Goal: Transaction & Acquisition: Purchase product/service

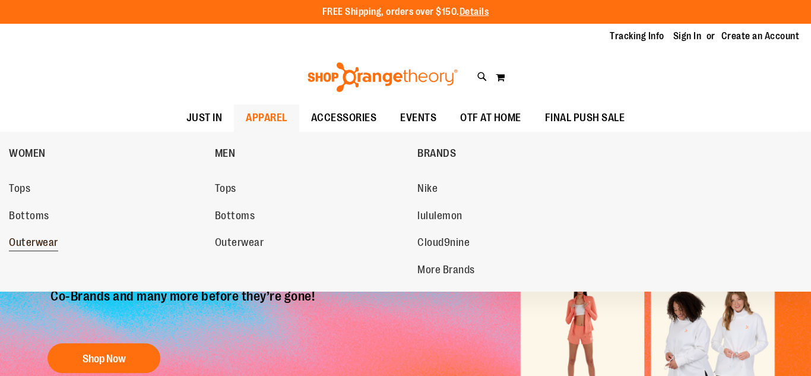
click at [49, 242] on span "Outerwear" at bounding box center [33, 243] width 49 height 15
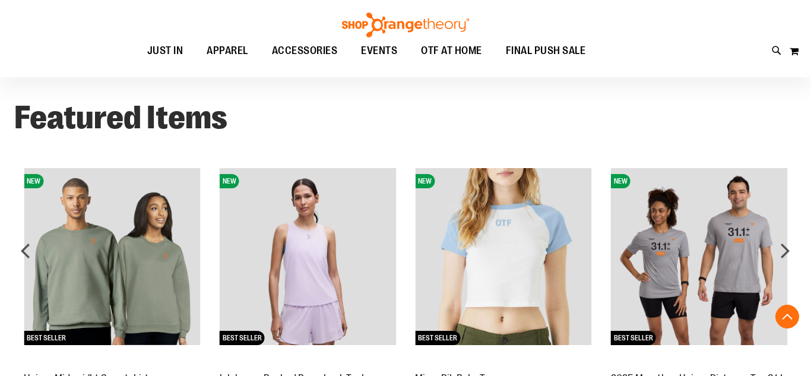
scroll to position [857, 0]
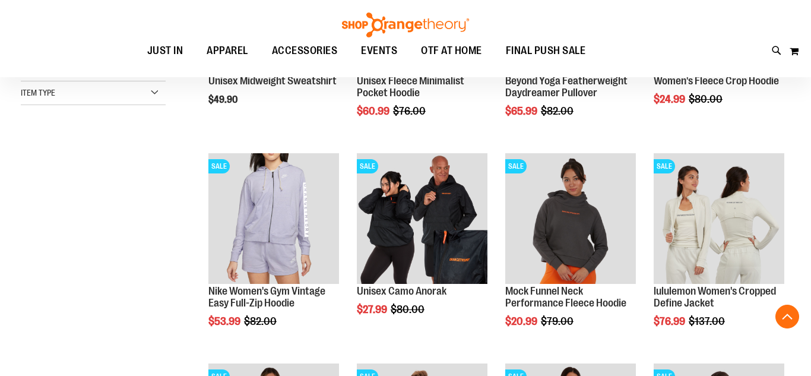
scroll to position [299, 0]
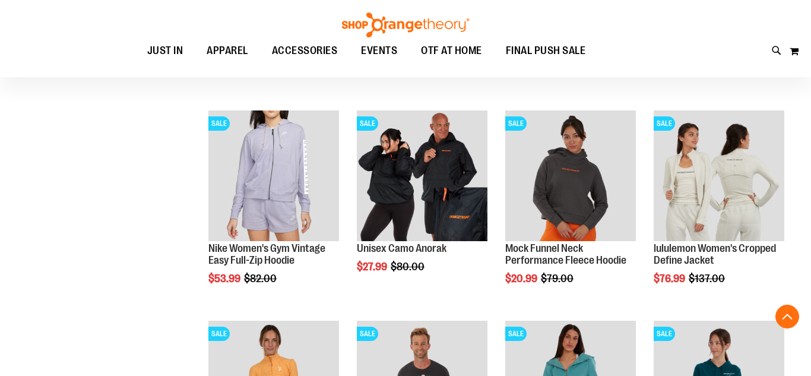
scroll to position [341, 0]
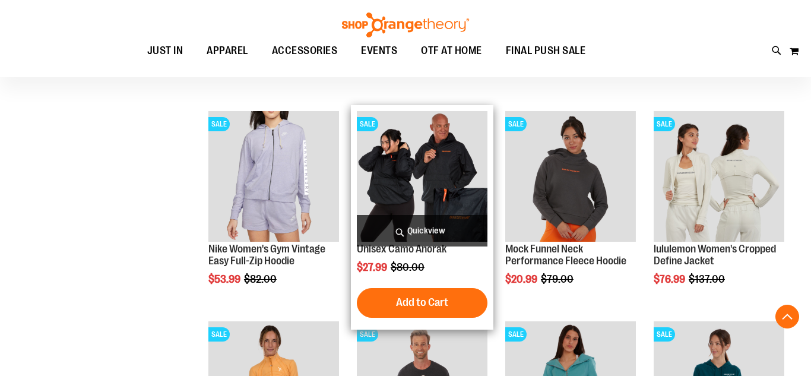
click at [402, 152] on img "product" at bounding box center [422, 176] width 131 height 131
click at [419, 177] on img "product" at bounding box center [422, 176] width 131 height 131
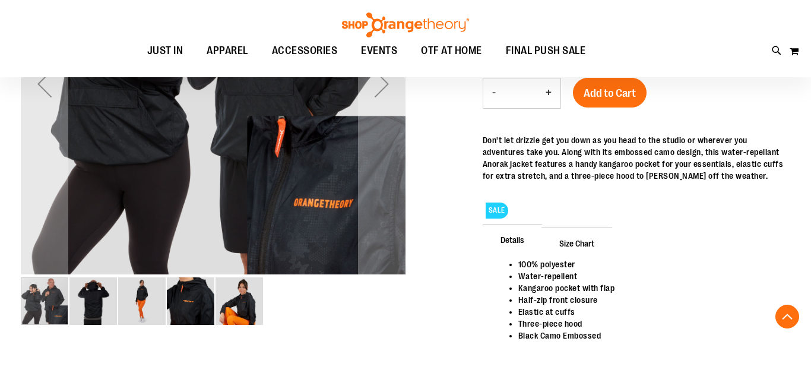
scroll to position [284, 0]
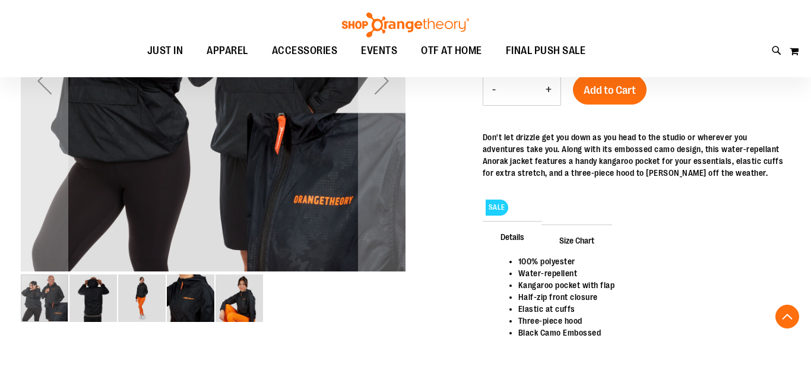
click at [93, 305] on img "image 2 of 5" at bounding box center [92, 297] width 47 height 47
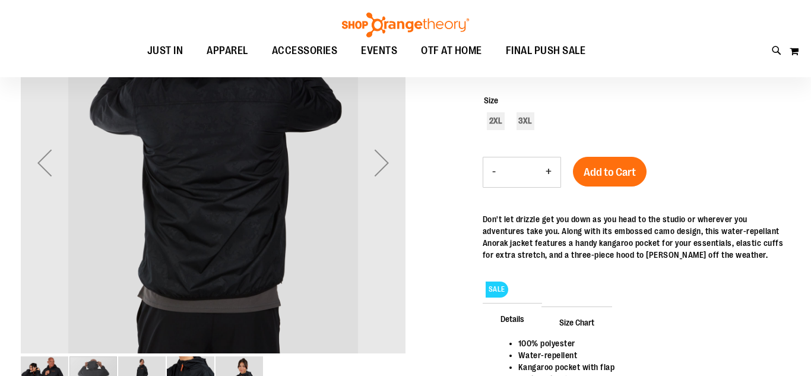
scroll to position [206, 0]
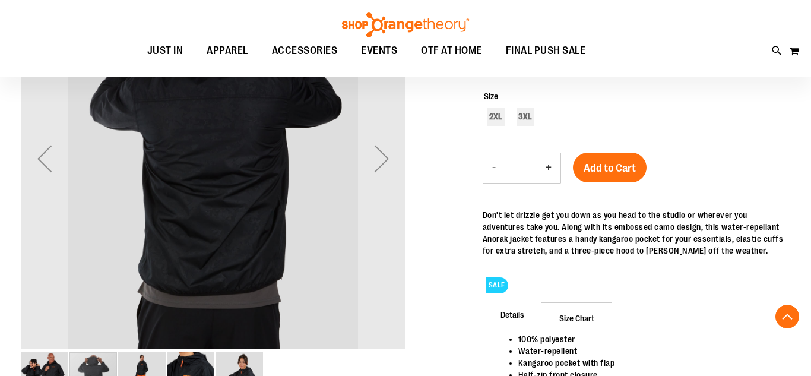
click at [147, 364] on img "image 3 of 5" at bounding box center [141, 375] width 47 height 47
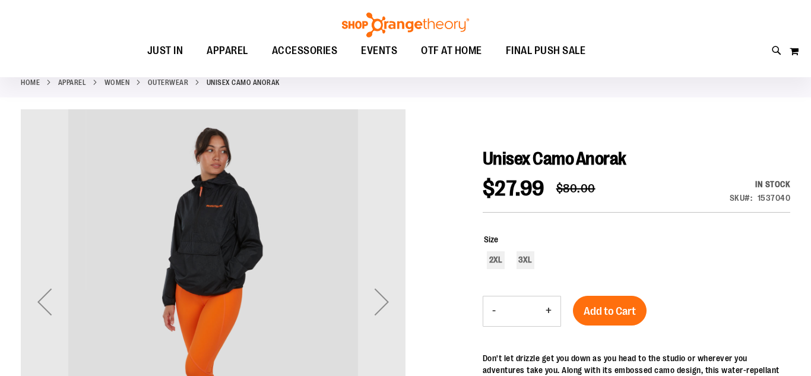
scroll to position [56, 0]
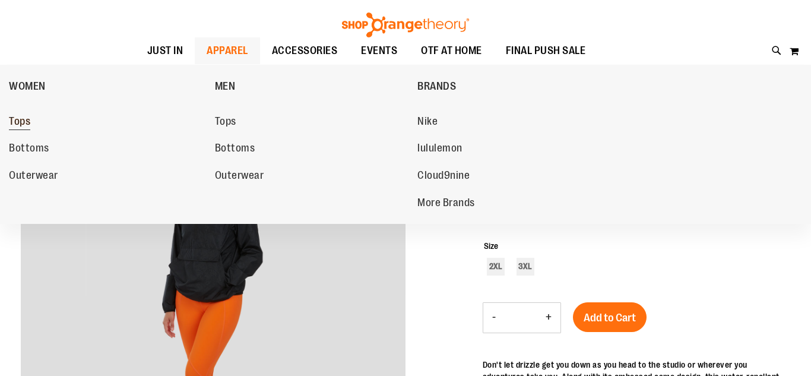
click at [15, 125] on span "Tops" at bounding box center [19, 122] width 21 height 15
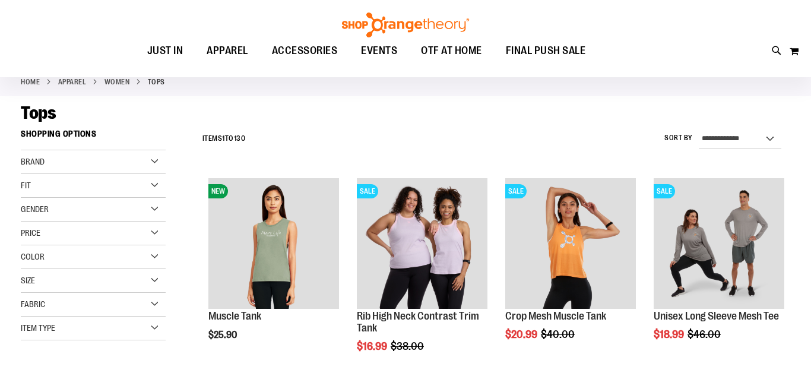
scroll to position [63, 0]
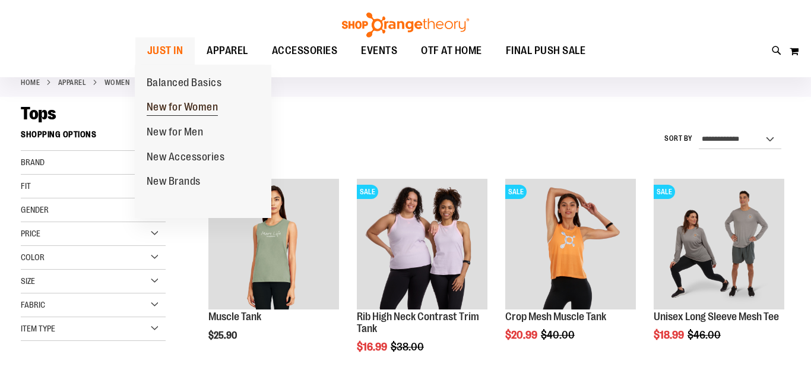
click at [164, 107] on span "New for Women" at bounding box center [183, 108] width 72 height 15
